Goal: Task Accomplishment & Management: Manage account settings

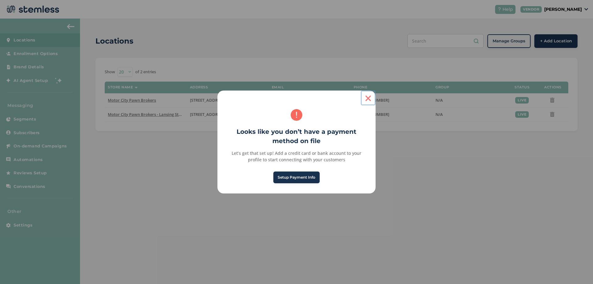
click at [370, 100] on button "×" at bounding box center [368, 97] width 15 height 15
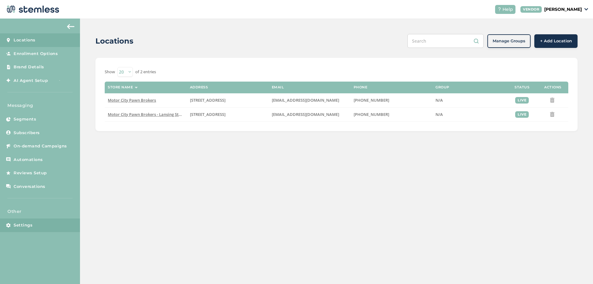
click at [42, 227] on link "Settings" at bounding box center [40, 225] width 80 height 14
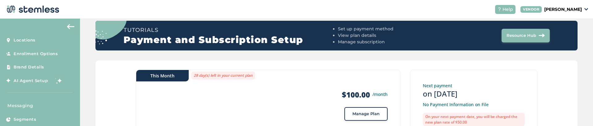
scroll to position [74, 0]
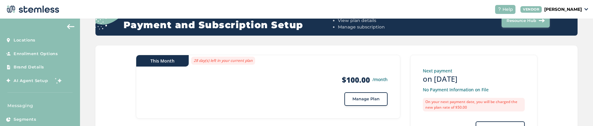
click at [118, 76] on div "This Month 28 day(s) left in your current plan Products $100.00 /month Messages…" at bounding box center [336, 116] width 482 height 142
